Goal: Information Seeking & Learning: Learn about a topic

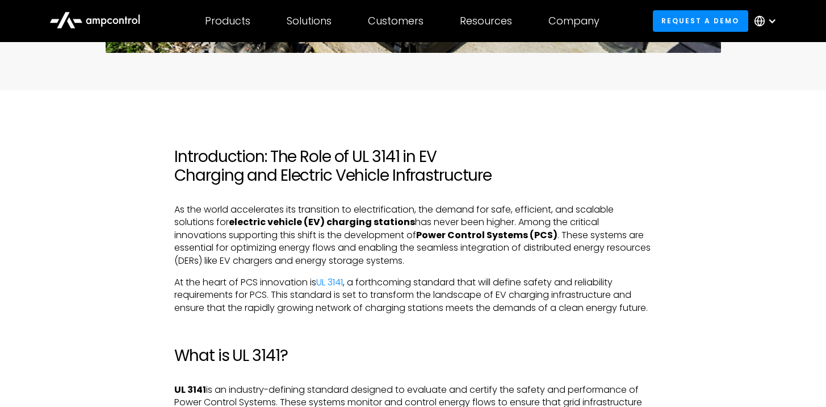
scroll to position [571, 0]
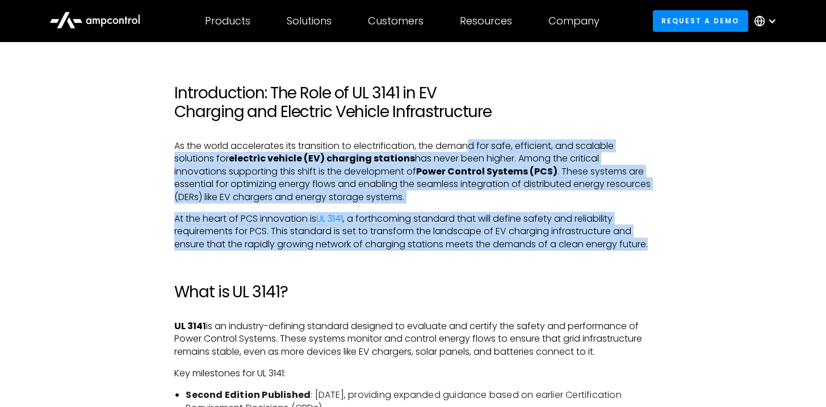
drag, startPoint x: 473, startPoint y: 143, endPoint x: 543, endPoint y: 260, distance: 137.0
click at [543, 250] on p "At the heart of PCS innovation is UL 3141 , a forthcoming standard that will de…" at bounding box center [412, 231] width 477 height 38
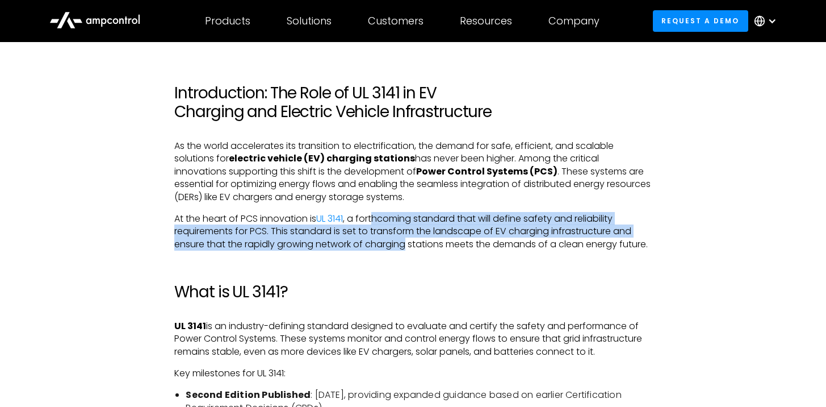
drag, startPoint x: 383, startPoint y: 221, endPoint x: 405, endPoint y: 246, distance: 33.3
click at [405, 246] on p "At the heart of PCS innovation is UL 3141 , a forthcoming standard that will de…" at bounding box center [412, 231] width 477 height 38
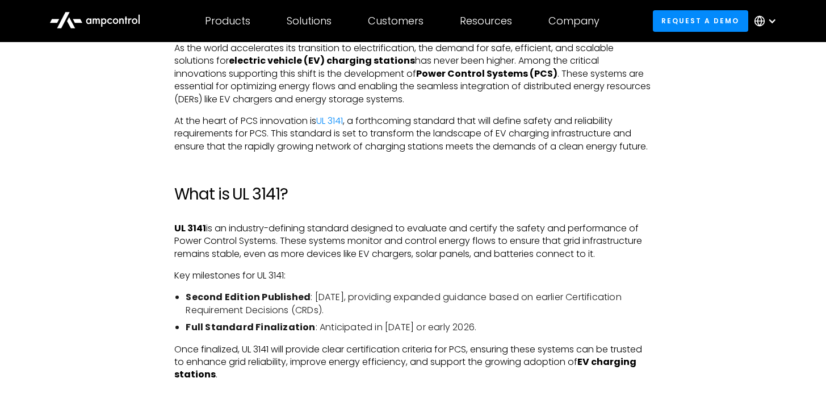
scroll to position [774, 0]
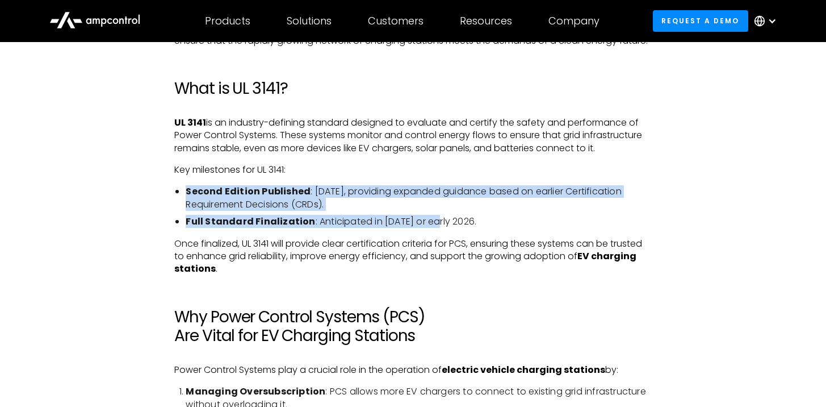
drag, startPoint x: 226, startPoint y: 194, endPoint x: 434, endPoint y: 236, distance: 212.7
click at [434, 228] on li "Full Standard Finalization : Anticipated in [DATE] or early 2026." at bounding box center [419, 221] width 466 height 12
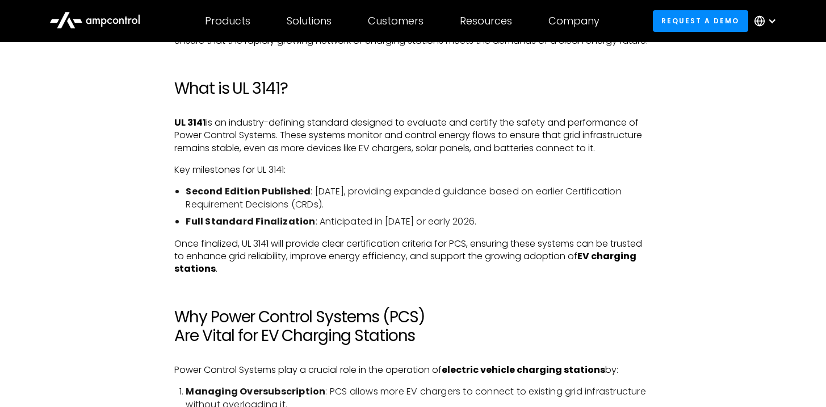
drag, startPoint x: 414, startPoint y: 219, endPoint x: 384, endPoint y: 209, distance: 31.8
click at [384, 209] on li "Second Edition Published : [DATE], providing expanded guidance based on earlier…" at bounding box center [419, 198] width 466 height 26
drag, startPoint x: 408, startPoint y: 203, endPoint x: 458, endPoint y: 220, distance: 53.0
click at [458, 211] on li "Second Edition Published : [DATE], providing expanded guidance based on earlier…" at bounding box center [419, 198] width 466 height 26
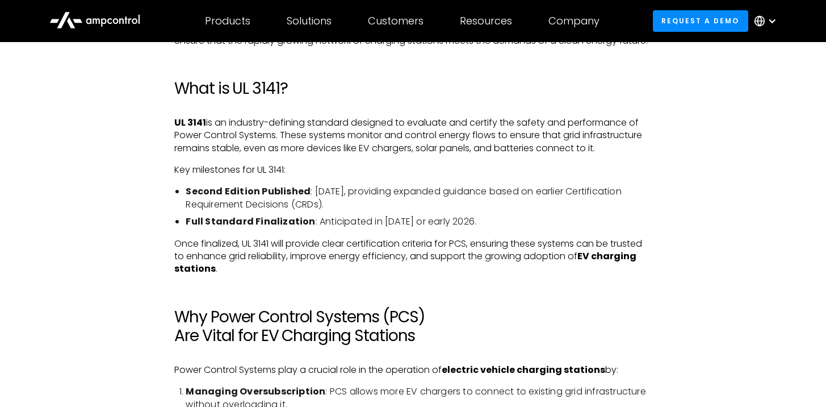
click at [458, 211] on li "Second Edition Published : [DATE], providing expanded guidance based on earlier…" at bounding box center [419, 198] width 466 height 26
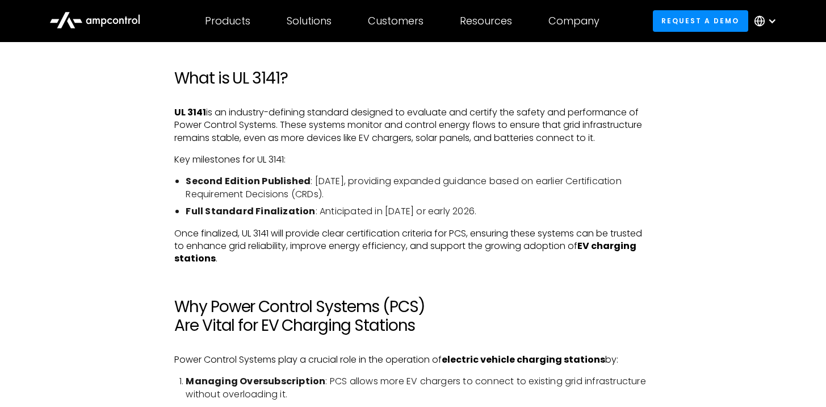
scroll to position [796, 0]
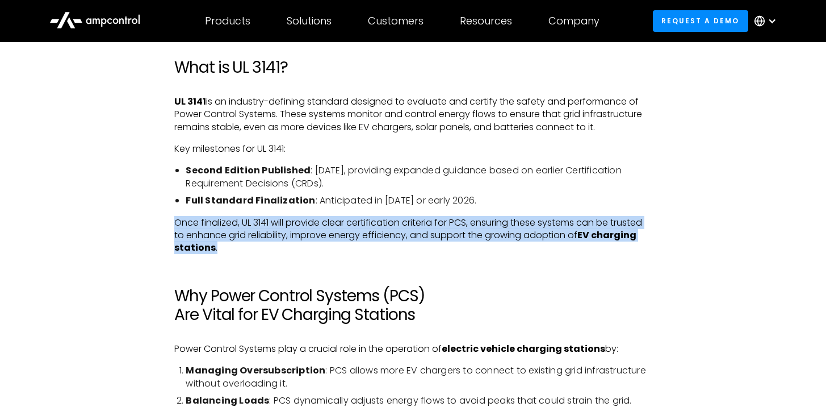
drag, startPoint x: 461, startPoint y: 237, endPoint x: 467, endPoint y: 259, distance: 23.4
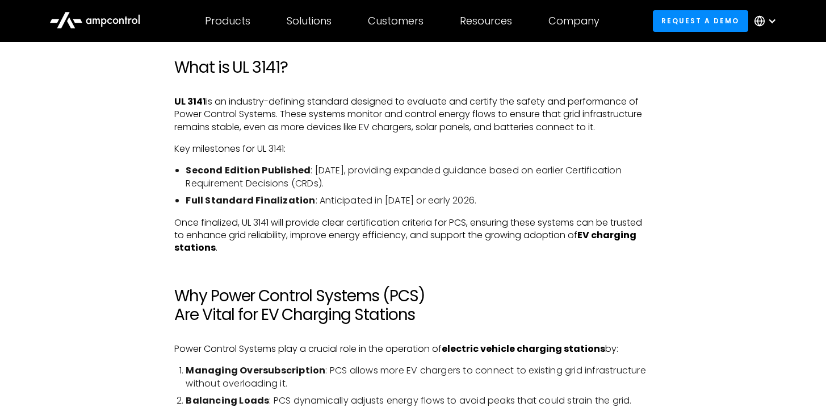
drag, startPoint x: 467, startPoint y: 259, endPoint x: 463, endPoint y: 265, distance: 6.6
click at [467, 254] on p "Once finalized, UL 3141 will provide clear certification criteria for PCS, ensu…" at bounding box center [412, 235] width 477 height 38
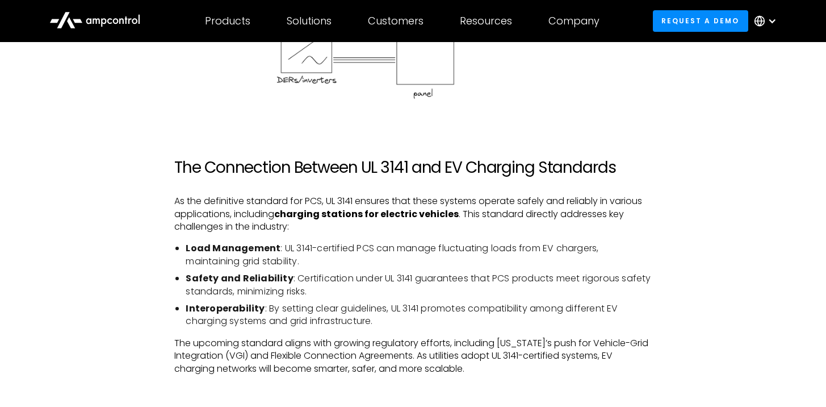
scroll to position [1524, 0]
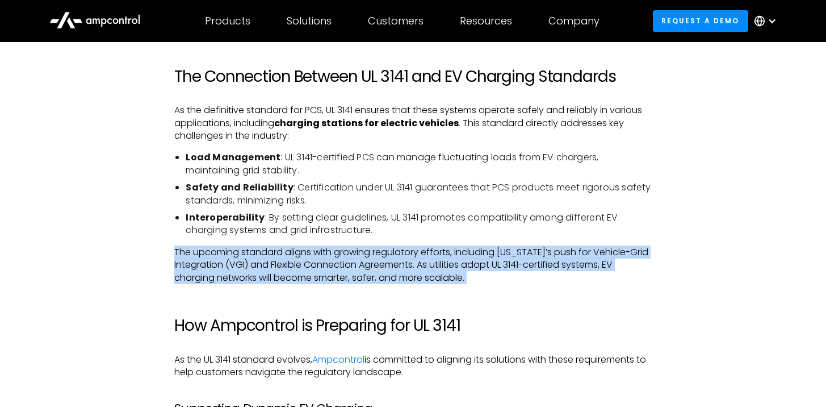
drag, startPoint x: 170, startPoint y: 262, endPoint x: 539, endPoint y: 300, distance: 371.5
click at [539, 300] on div "Introduction: The Role of UL 3141 in EV Charging and Electric Vehicle Infrastru…" at bounding box center [413, 223] width 500 height 2184
click at [539, 300] on div "Introduction: The Role of UL 3141 in EV Charging and Electric Vehicle Infrastru…" at bounding box center [412, 223] width 477 height 2184
drag, startPoint x: 539, startPoint y: 300, endPoint x: 455, endPoint y: 253, distance: 96.1
click at [455, 253] on div "Introduction: The Role of UL 3141 in EV Charging and Electric Vehicle Infrastru…" at bounding box center [412, 223] width 477 height 2184
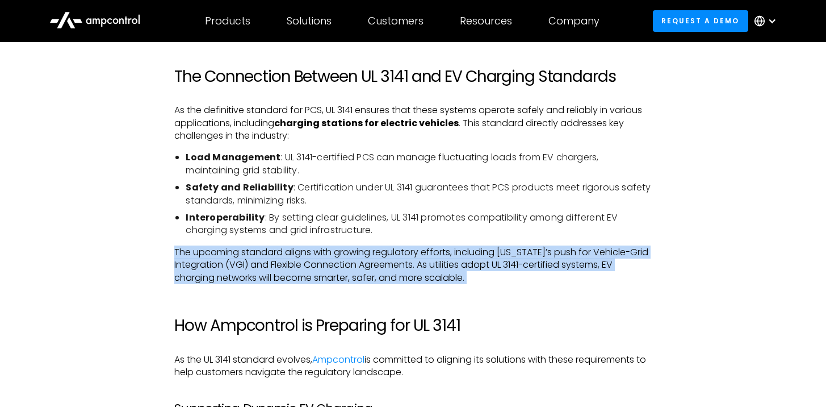
click at [455, 253] on div "Introduction: The Role of UL 3141 in EV Charging and Electric Vehicle Infrastru…" at bounding box center [412, 223] width 477 height 2184
drag, startPoint x: 474, startPoint y: 277, endPoint x: 494, endPoint y: 295, distance: 26.9
click at [494, 295] on div "Introduction: The Role of UL 3141 in EV Charging and Electric Vehicle Infrastru…" at bounding box center [412, 223] width 477 height 2184
click at [494, 284] on p "The upcoming standard aligns with growing regulatory efforts, including [US_STA…" at bounding box center [412, 265] width 477 height 38
drag, startPoint x: 494, startPoint y: 295, endPoint x: 161, endPoint y: 260, distance: 335.1
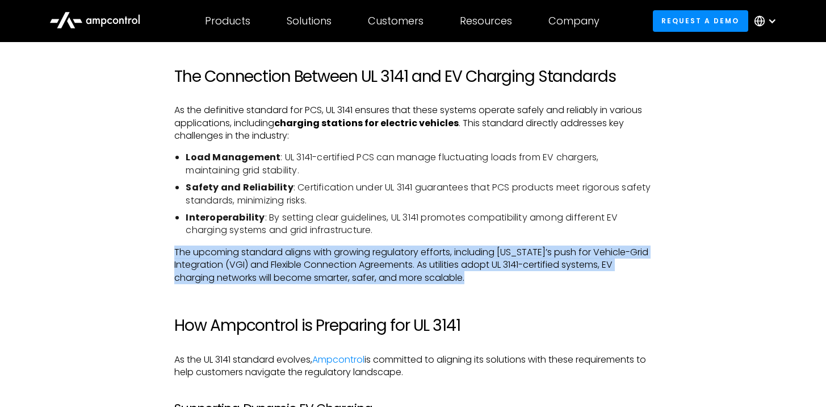
click at [161, 260] on div "Introduction: The Role of UL 3141 in EV Charging and Electric Vehicle Infrastru…" at bounding box center [413, 234] width 750 height 2207
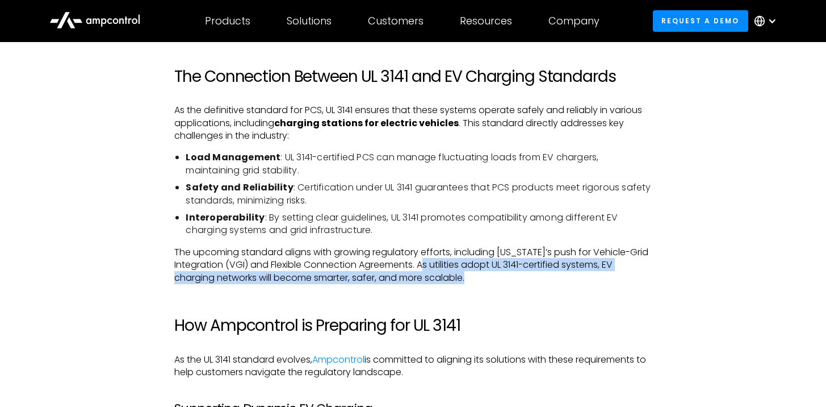
drag, startPoint x: 427, startPoint y: 277, endPoint x: 499, endPoint y: 291, distance: 72.8
click at [499, 284] on p "The upcoming standard aligns with growing regulatory efforts, including [US_STA…" at bounding box center [412, 265] width 477 height 38
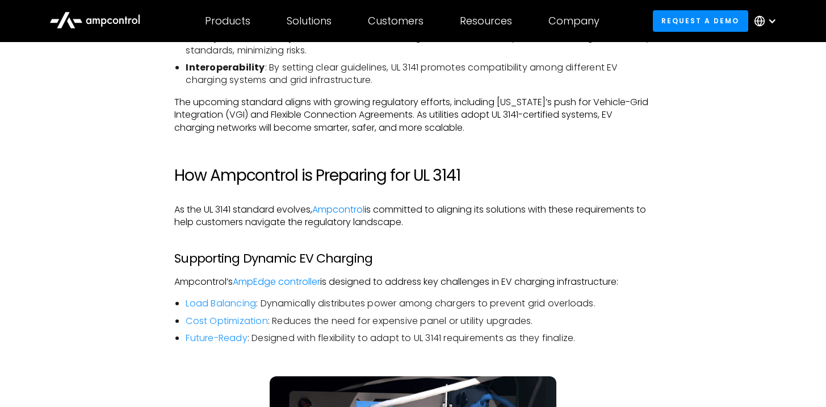
scroll to position [1693, 0]
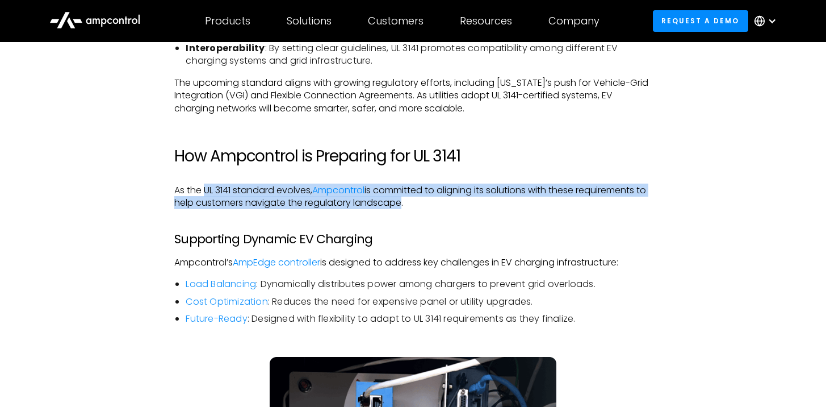
drag, startPoint x: 207, startPoint y: 198, endPoint x: 411, endPoint y: 220, distance: 205.6
click at [411, 210] on p "As the UL 3141 standard evolves, Ampcontrol is committed to aligning its soluti…" at bounding box center [412, 197] width 477 height 26
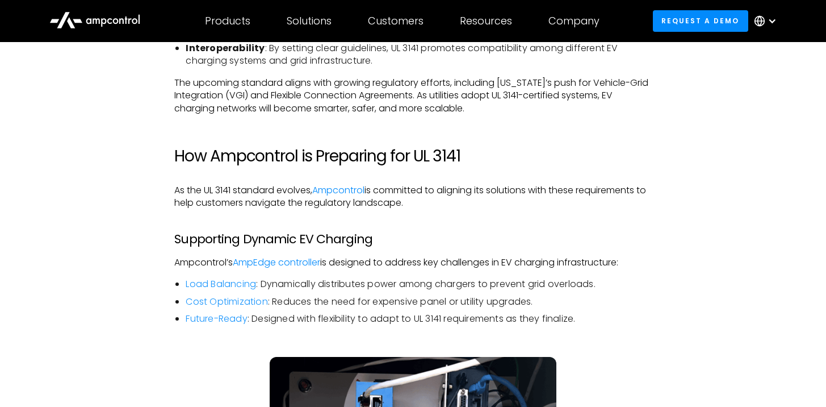
click at [411, 210] on p "As the UL 3141 standard evolves, Ampcontrol is committed to aligning its soluti…" at bounding box center [412, 197] width 477 height 26
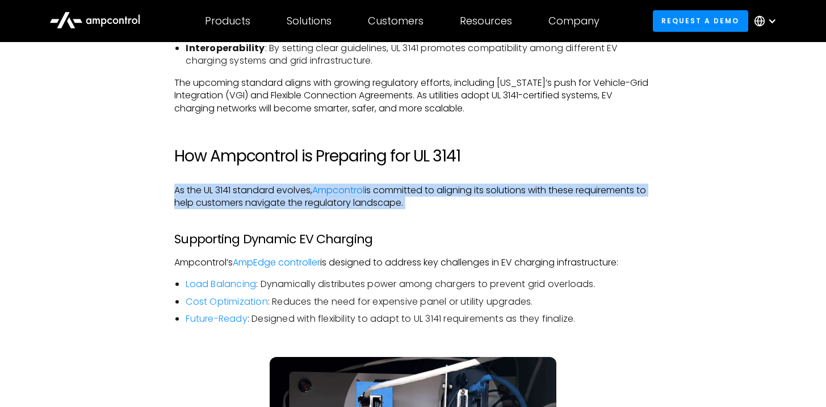
drag, startPoint x: 422, startPoint y: 195, endPoint x: 467, endPoint y: 227, distance: 55.0
click at [467, 227] on div "Introduction: The Role of UL 3141 in EV Charging and Electric Vehicle Infrastru…" at bounding box center [412, 53] width 477 height 2184
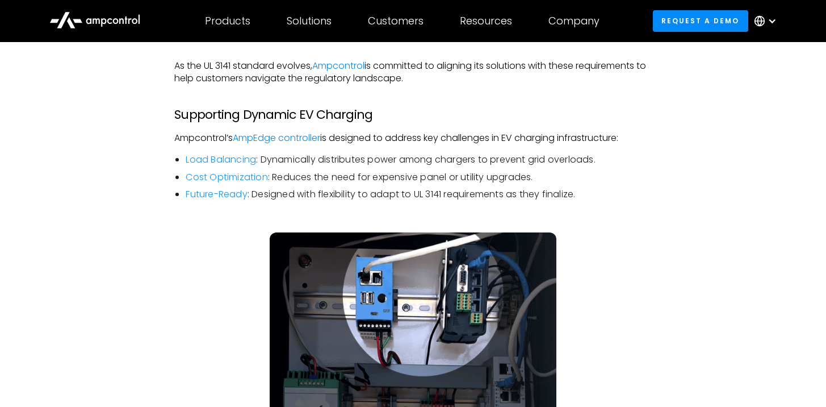
scroll to position [1831, 0]
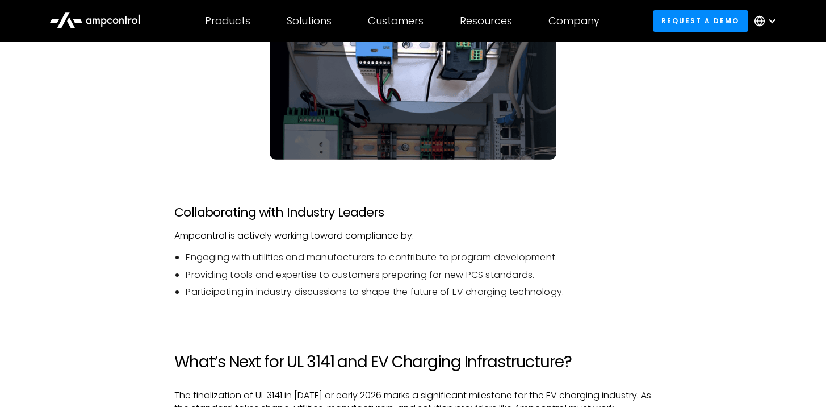
scroll to position [2111, 0]
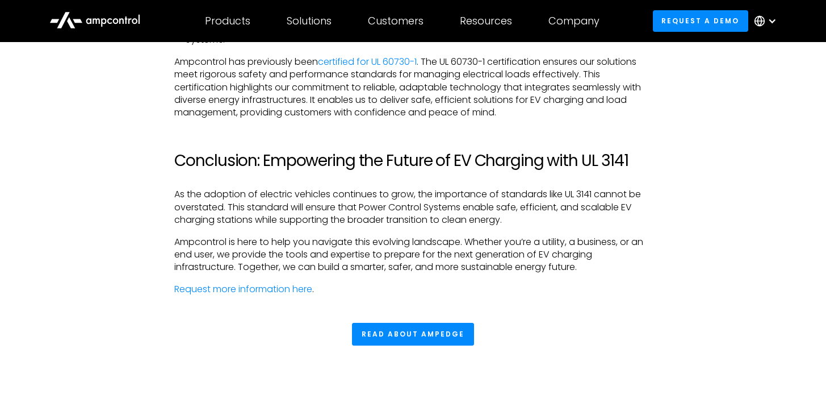
scroll to position [2552, 0]
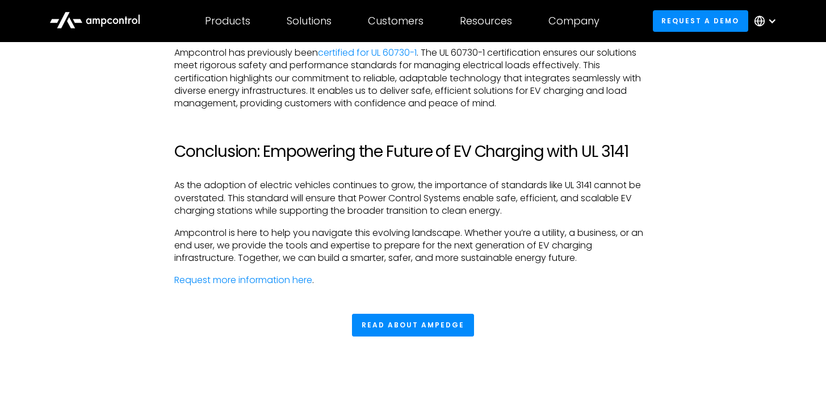
drag, startPoint x: 288, startPoint y: 221, endPoint x: 565, endPoint y: 273, distance: 281.3
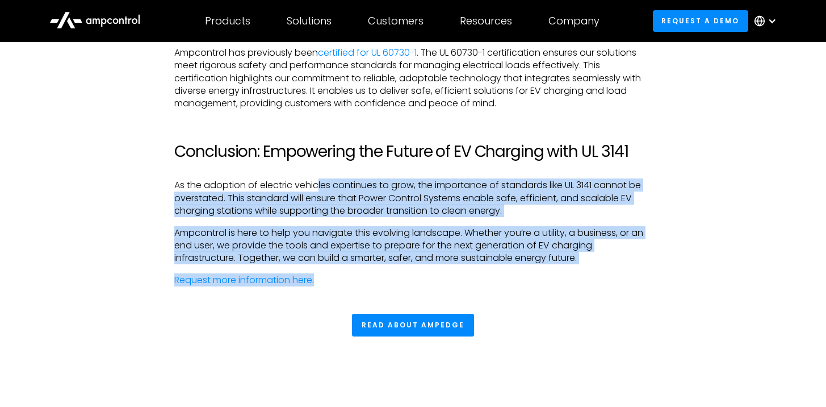
drag, startPoint x: 563, startPoint y: 253, endPoint x: 630, endPoint y: 290, distance: 77.0
click at [630, 286] on p "Request more information here ." at bounding box center [412, 280] width 477 height 12
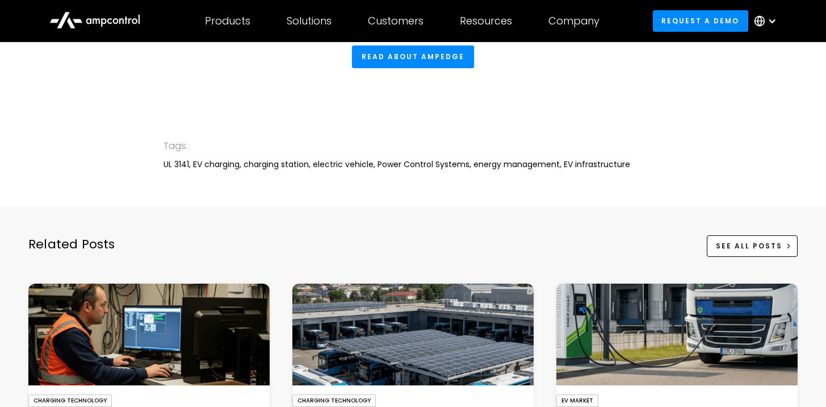
scroll to position [2990, 0]
